Goal: Entertainment & Leisure: Consume media (video, audio)

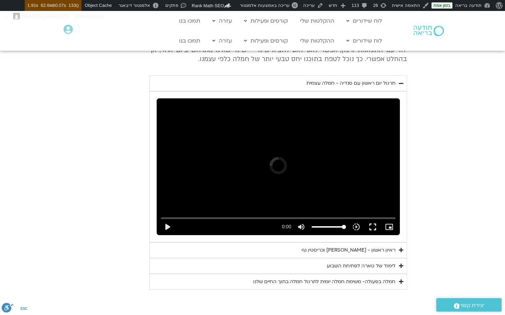
scroll to position [325, 0]
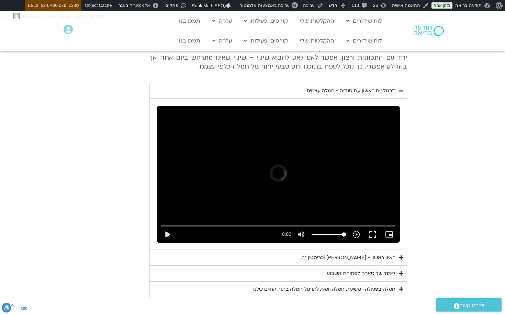
click at [378, 259] on div "ראיון ראשון - [PERSON_NAME] וכריסטין נף" at bounding box center [348, 258] width 94 height 8
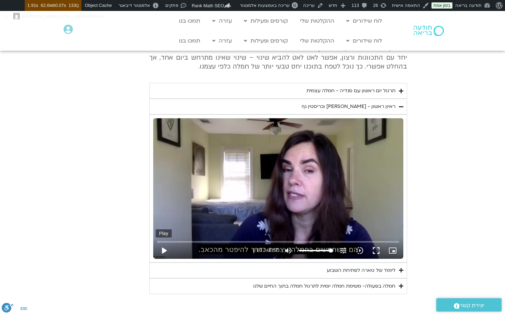
click at [162, 248] on button "play_arrow" at bounding box center [164, 251] width 16 height 16
click at [164, 250] on button "pause" at bounding box center [164, 251] width 16 height 16
click at [160, 241] on input "Seek" at bounding box center [278, 242] width 241 height 4
click at [165, 250] on button "play_arrow" at bounding box center [164, 251] width 16 height 16
click at [165, 250] on button "pause" at bounding box center [164, 251] width 16 height 16
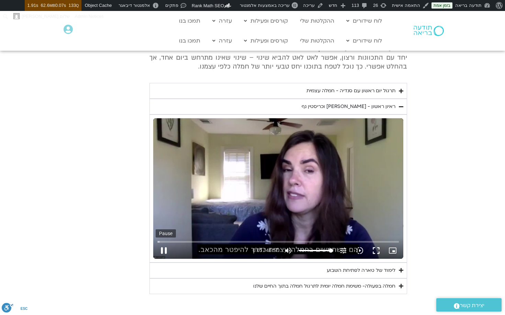
type input "5.106959"
click at [164, 252] on button "play_arrow" at bounding box center [164, 251] width 16 height 16
click at [163, 249] on button "pause" at bounding box center [164, 251] width 16 height 16
type input "108.421144"
click at [387, 91] on div "תרגול יום ראשון עם סנדיה - חמלה עצמית" at bounding box center [350, 91] width 89 height 8
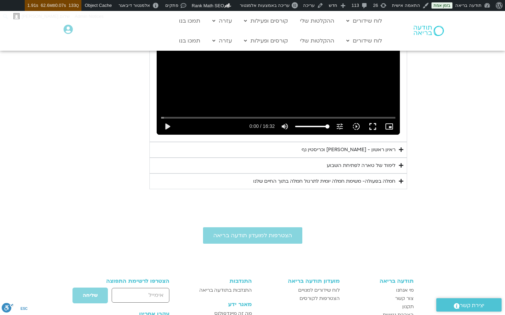
scroll to position [433, 0]
click at [390, 150] on div "ראיון ראשון - [PERSON_NAME] וכריסטין נף" at bounding box center [348, 150] width 94 height 8
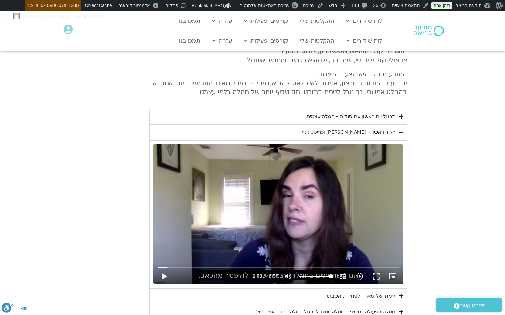
scroll to position [306, 0]
